Goal: Task Accomplishment & Management: Complete application form

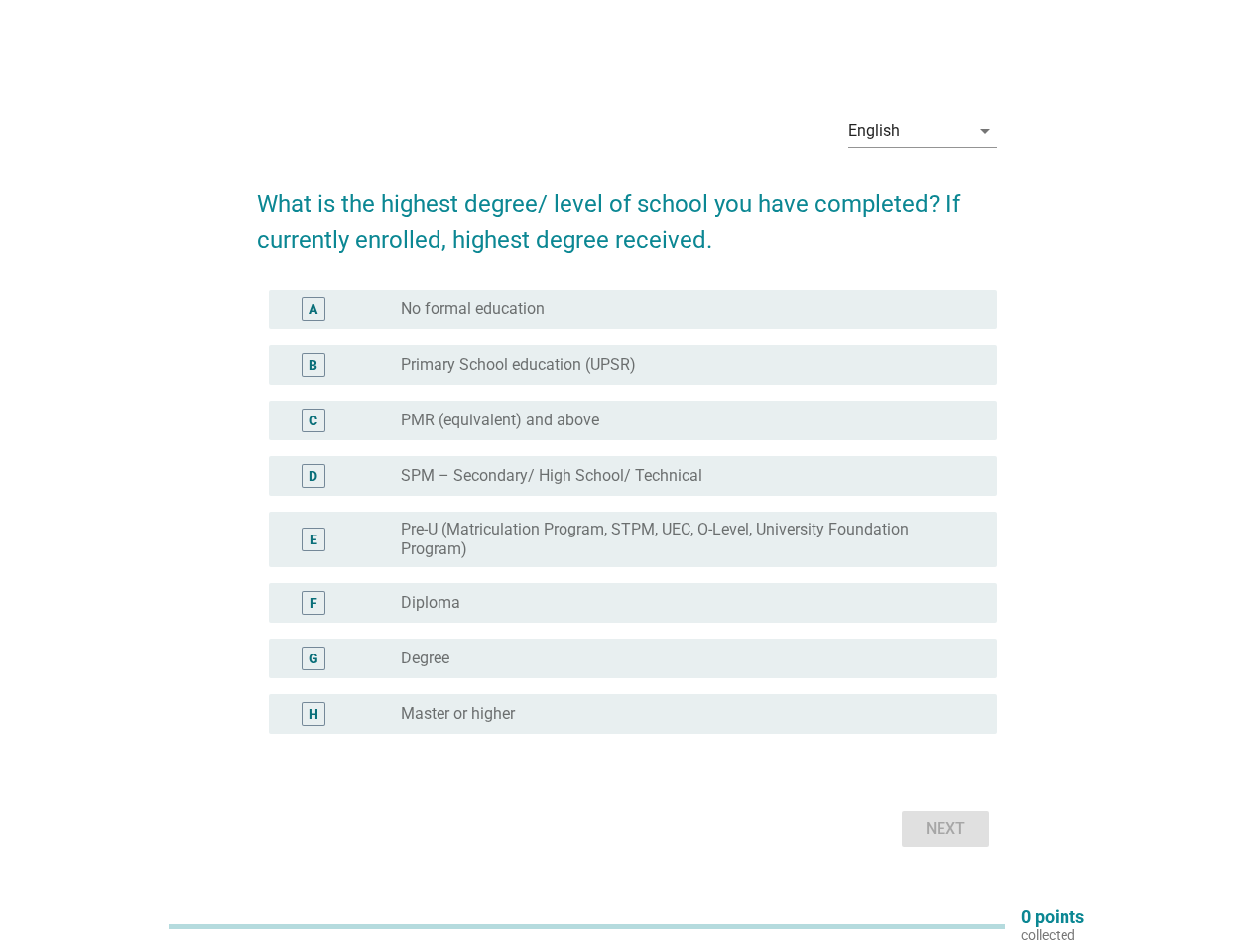
click at [627, 476] on label "SPM – Secondary/ High School/ Technical" at bounding box center [552, 476] width 302 height 20
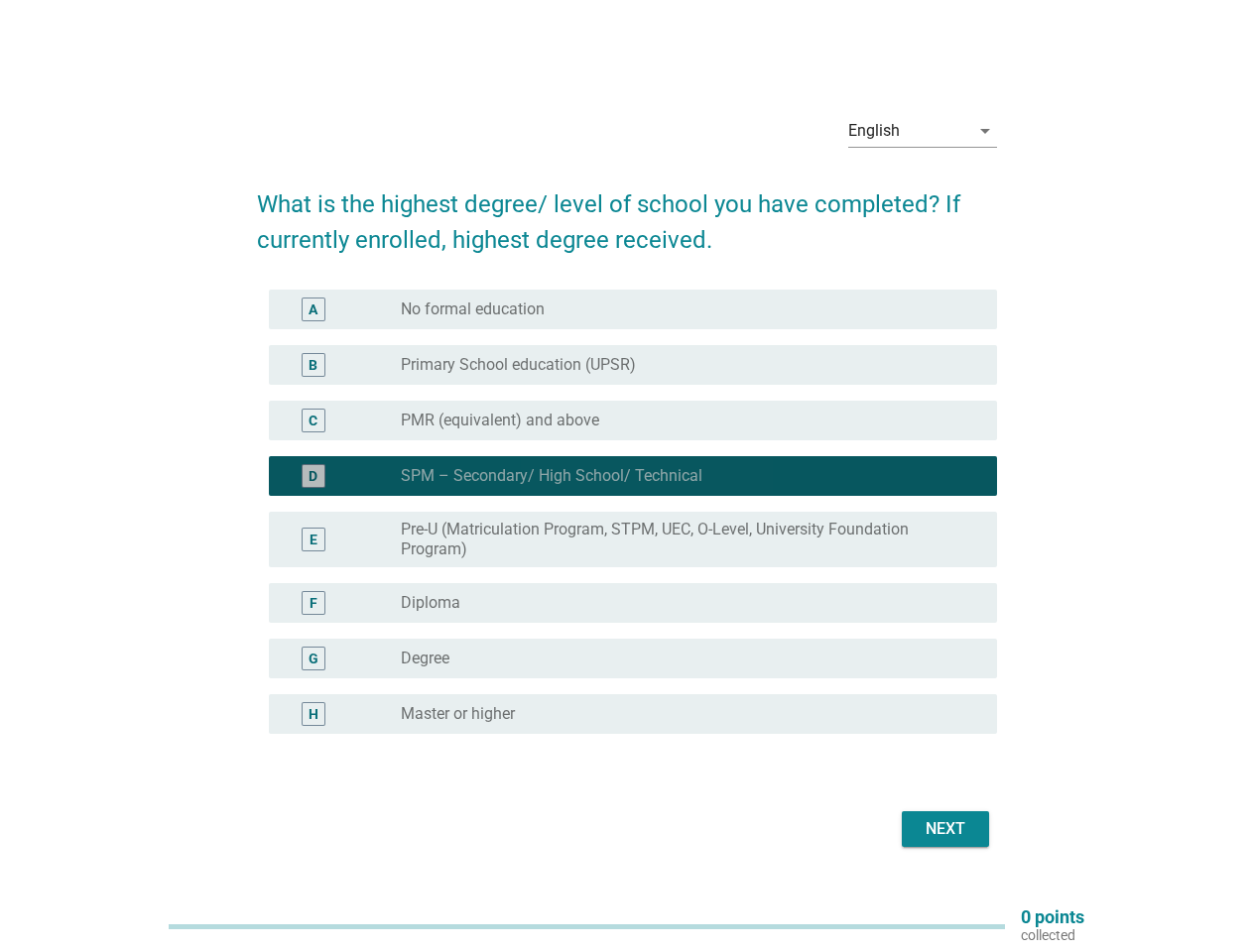
click at [923, 131] on div "English" at bounding box center [909, 131] width 121 height 32
click at [627, 524] on label "Pre-U (Matriculation Program, STPM, UEC, O-Level, University Foundation Program)" at bounding box center [683, 539] width 564 height 40
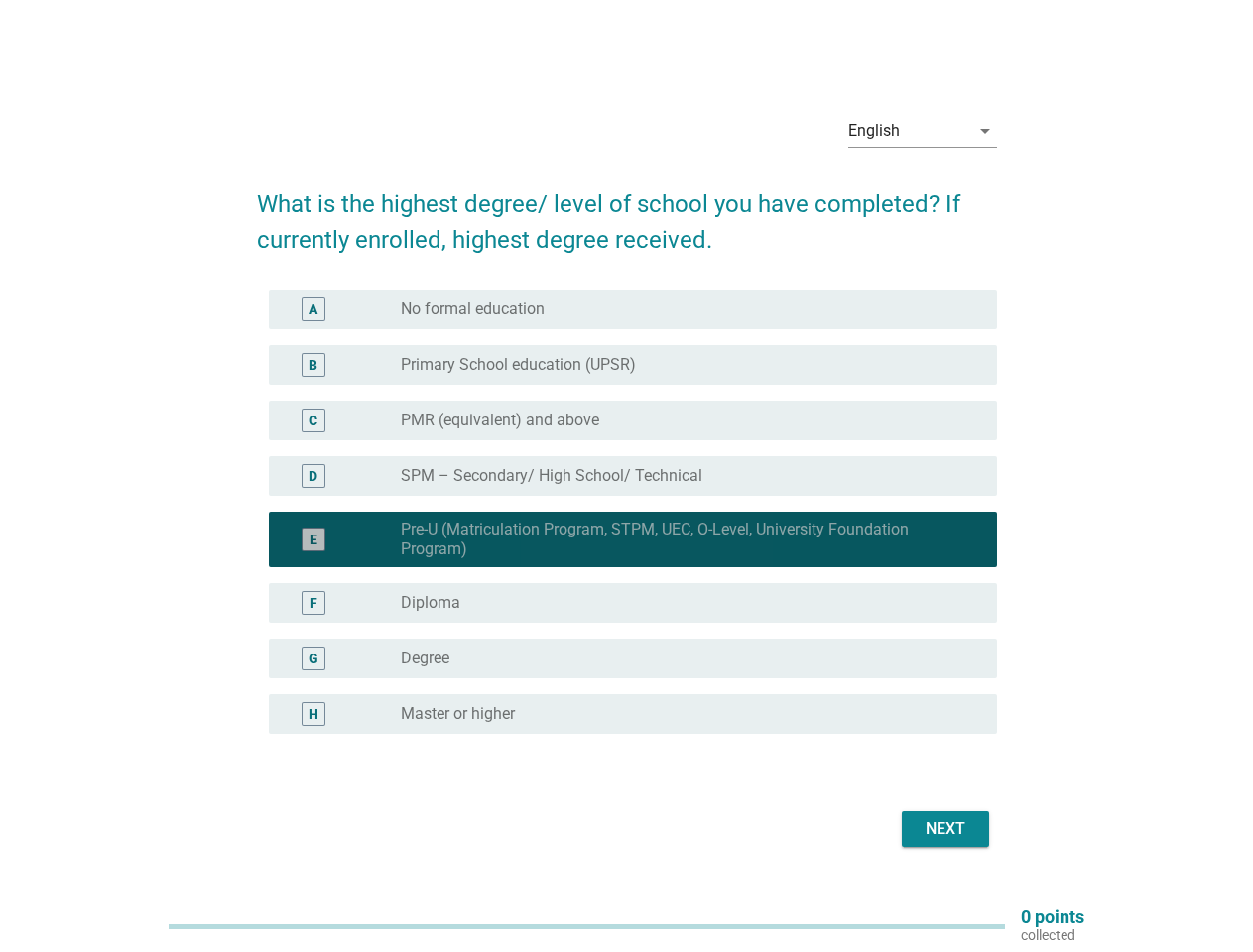
click at [627, 512] on div "E radio_button_checked Pre-U (Matriculation Program, STPM, UEC, O-Level, Univer…" at bounding box center [633, 539] width 728 height 56
click at [633, 309] on div "radio_button_unchecked No formal education" at bounding box center [683, 309] width 564 height 20
